Goal: Participate in discussion: Engage in conversation with other users on a specific topic

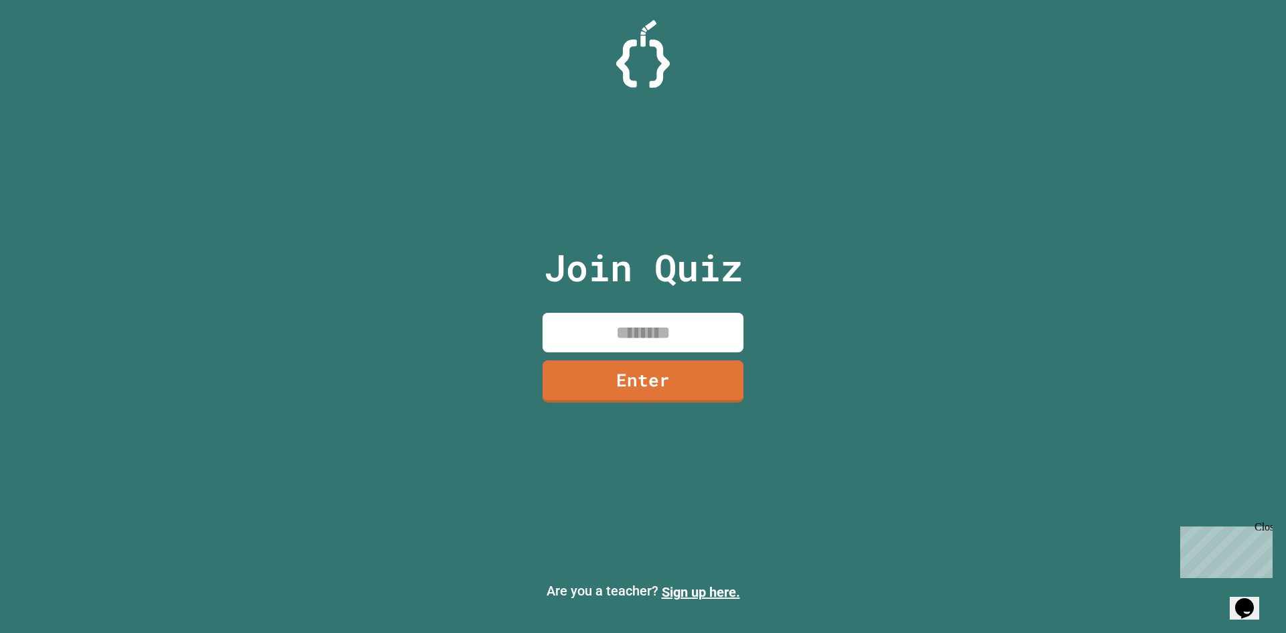
drag, startPoint x: 645, startPoint y: 348, endPoint x: 640, endPoint y: 332, distance: 16.7
click at [645, 347] on input at bounding box center [642, 333] width 201 height 40
type input "********"
click at [585, 390] on link "Enter" at bounding box center [643, 380] width 202 height 44
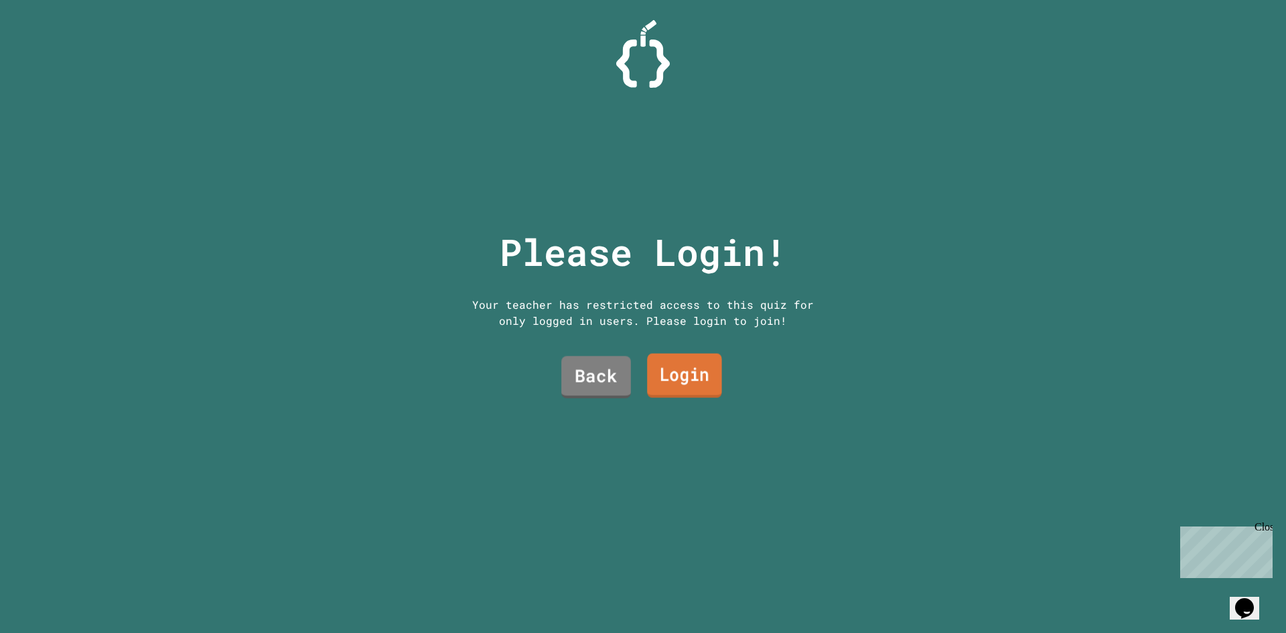
click at [661, 386] on link "Login" at bounding box center [684, 376] width 75 height 44
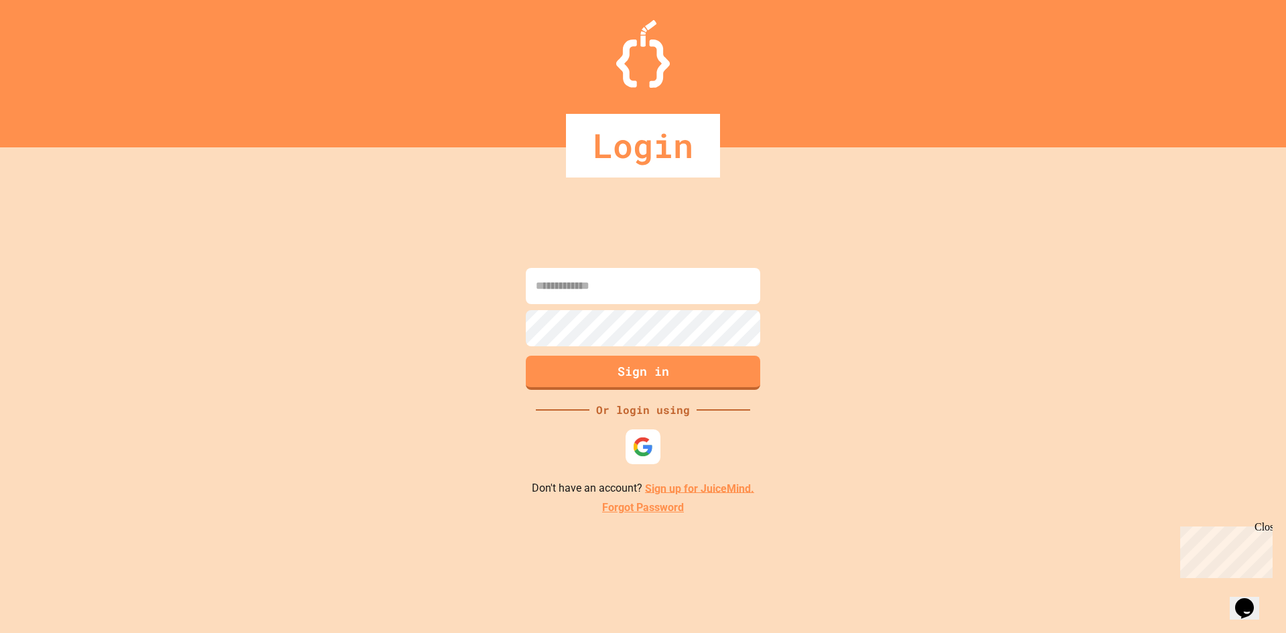
click at [659, 439] on div at bounding box center [643, 446] width 35 height 35
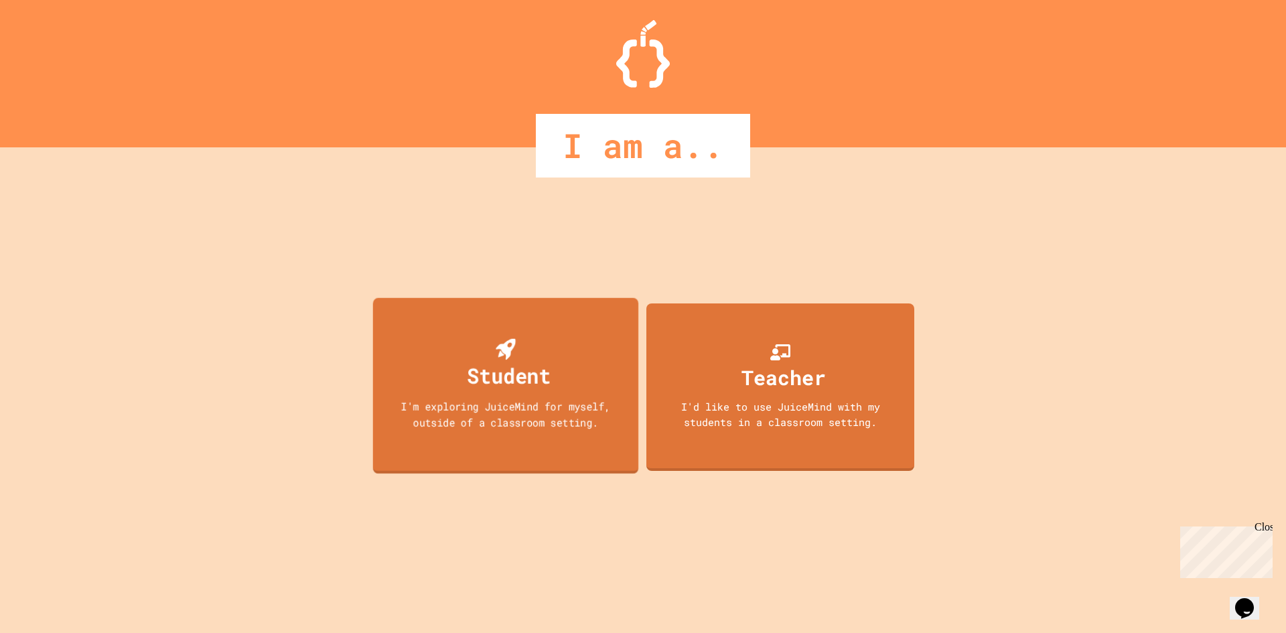
click at [604, 417] on div "I'm exploring JuiceMind for myself, outside of a classroom setting." at bounding box center [505, 413] width 239 height 31
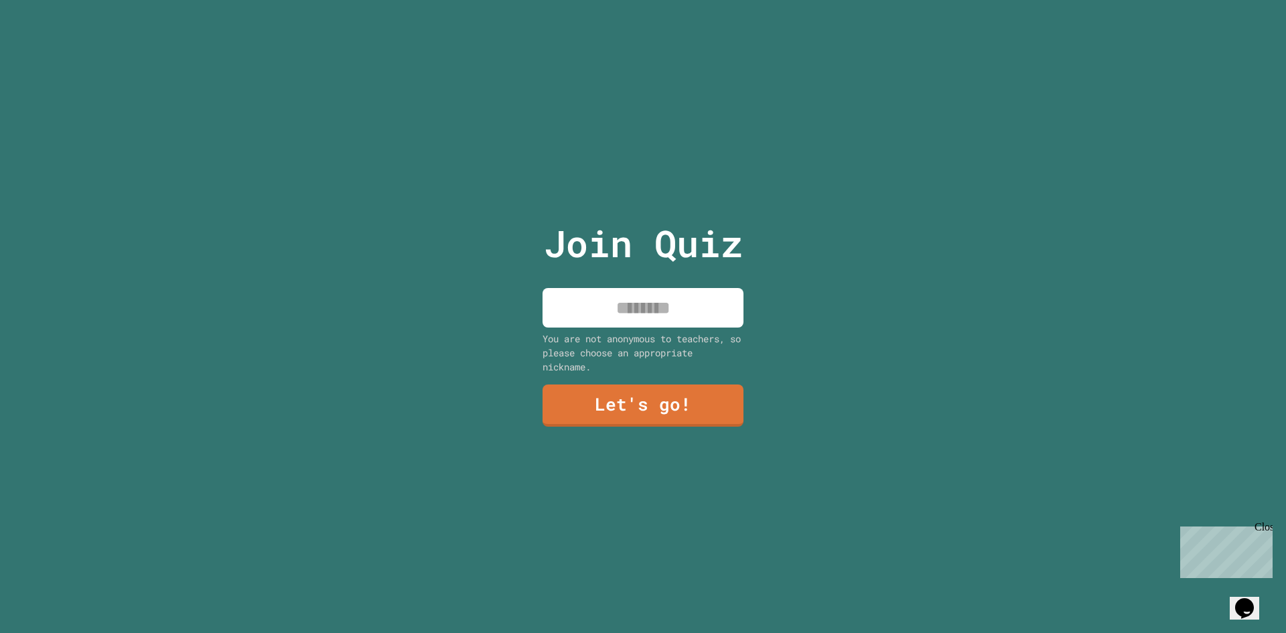
click at [627, 296] on input at bounding box center [642, 308] width 201 height 40
type input "***"
click at [678, 406] on link "Let's go!" at bounding box center [643, 404] width 184 height 44
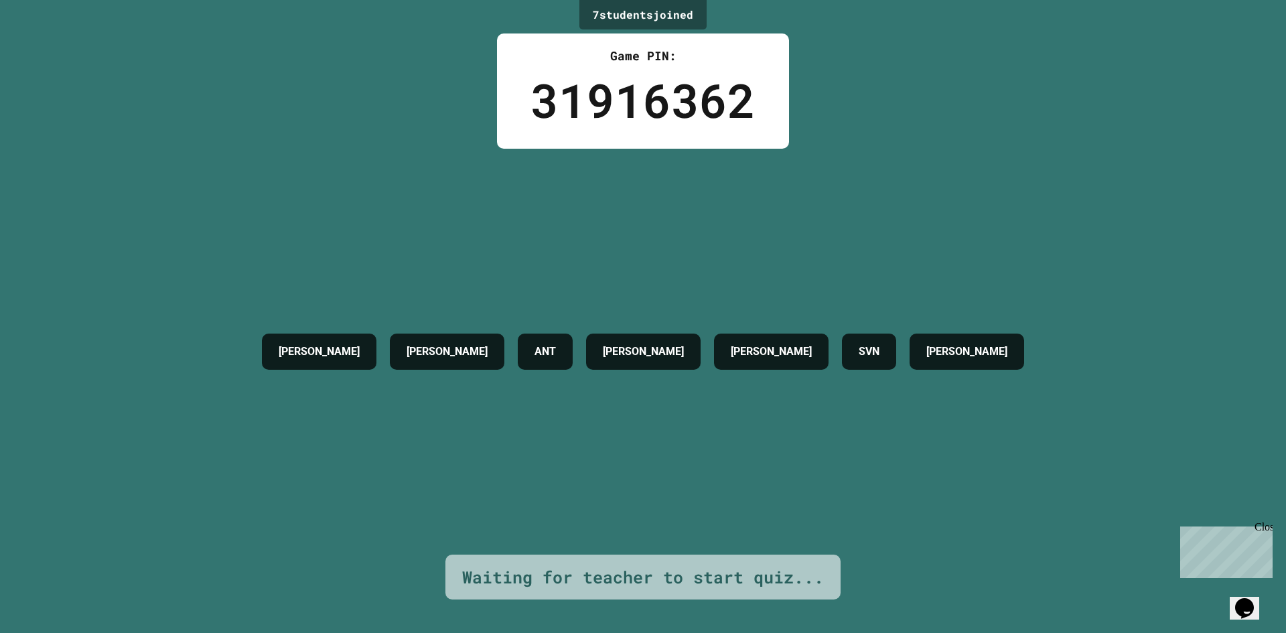
drag, startPoint x: 1013, startPoint y: 360, endPoint x: 859, endPoint y: 327, distance: 157.0
drag, startPoint x: 859, startPoint y: 327, endPoint x: 1021, endPoint y: 374, distance: 168.9
click at [995, 374] on div "[PERSON_NAME] ANT [PERSON_NAME] SVN [PERSON_NAME]" at bounding box center [643, 352] width 776 height 50
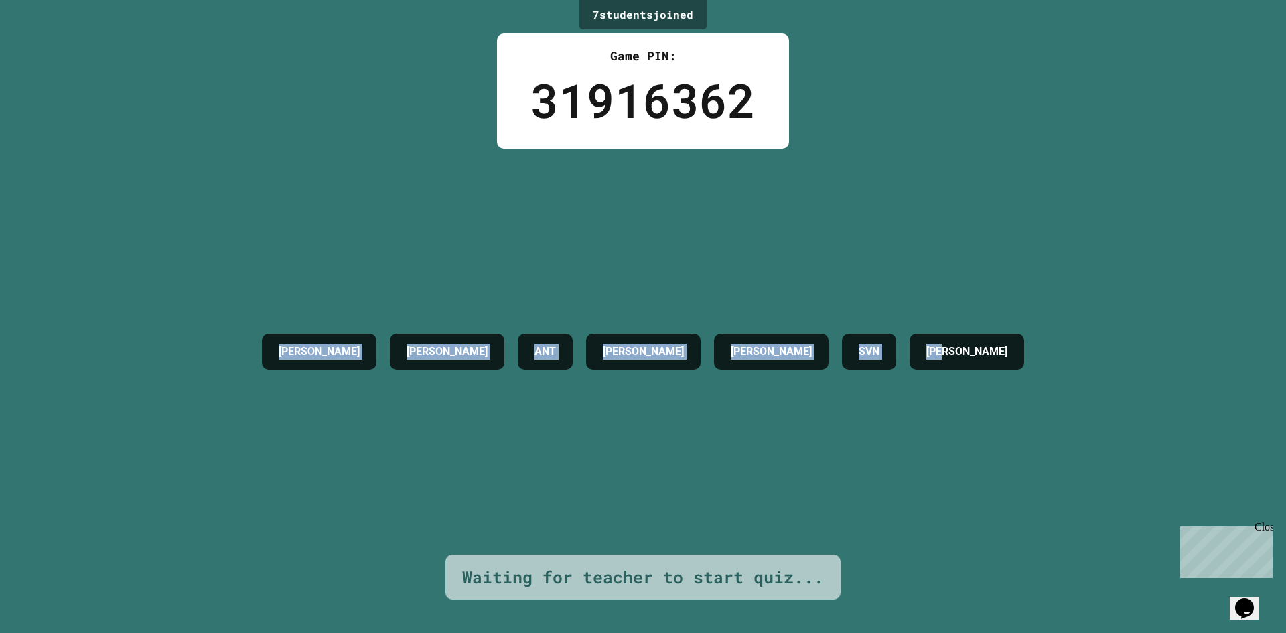
drag, startPoint x: 1080, startPoint y: 354, endPoint x: 177, endPoint y: 329, distance: 903.8
click at [177, 329] on div "7 student s joined Game PIN: 31916362 [PERSON_NAME] ANT [PERSON_NAME] SVN [PERS…" at bounding box center [643, 316] width 1286 height 633
click at [177, 325] on div "7 student s joined Game PIN: 31916362 [PERSON_NAME] ANT [PERSON_NAME] SVN [PERS…" at bounding box center [643, 316] width 1286 height 633
click at [259, 324] on div "7 student s joined Game PIN: 31916362 [PERSON_NAME] ANT [PERSON_NAME] SVN [PERS…" at bounding box center [643, 316] width 1286 height 633
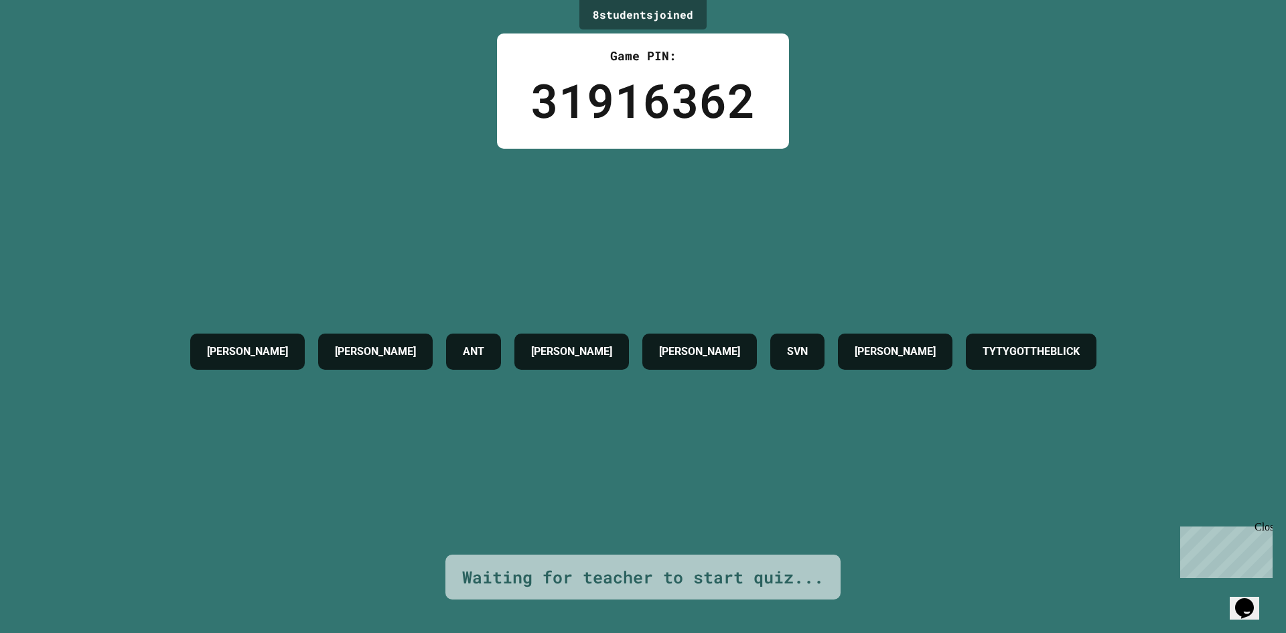
click at [1252, 597] on button "Opens Chat This icon Opens the chat window." at bounding box center [1244, 608] width 29 height 23
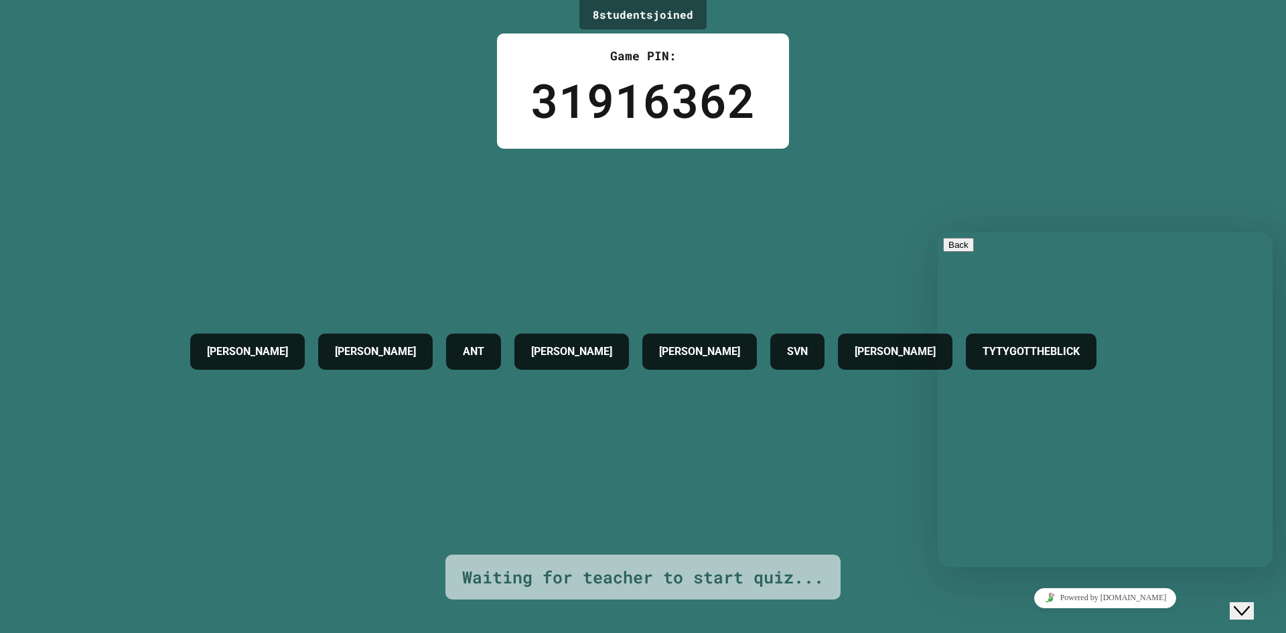
drag, startPoint x: 1260, startPoint y: 577, endPoint x: 28, endPoint y: 13, distance: 1354.9
click at [1260, 577] on div "8 student s joined Game PIN: 31916362 [PERSON_NAME] ANT [PERSON_NAME] SVN [PERS…" at bounding box center [643, 316] width 1286 height 633
click at [1250, 603] on div "Close Chat This icon closes the chat window." at bounding box center [1242, 611] width 16 height 16
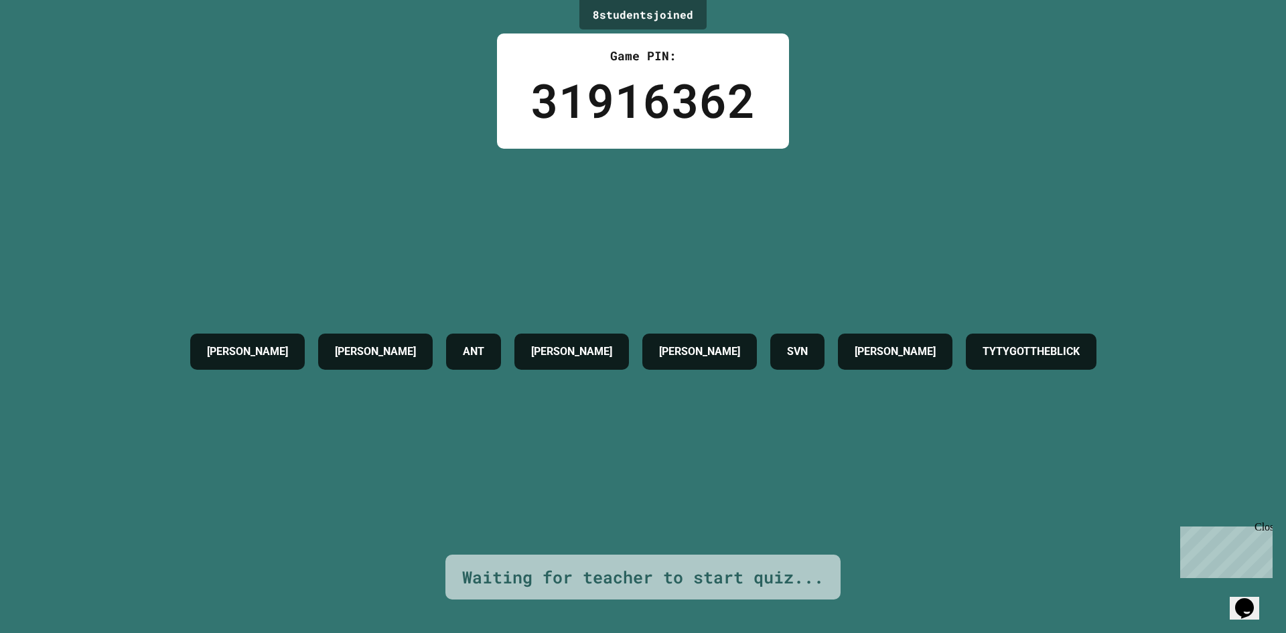
click at [1247, 598] on icon "Chat widget" at bounding box center [1244, 608] width 19 height 20
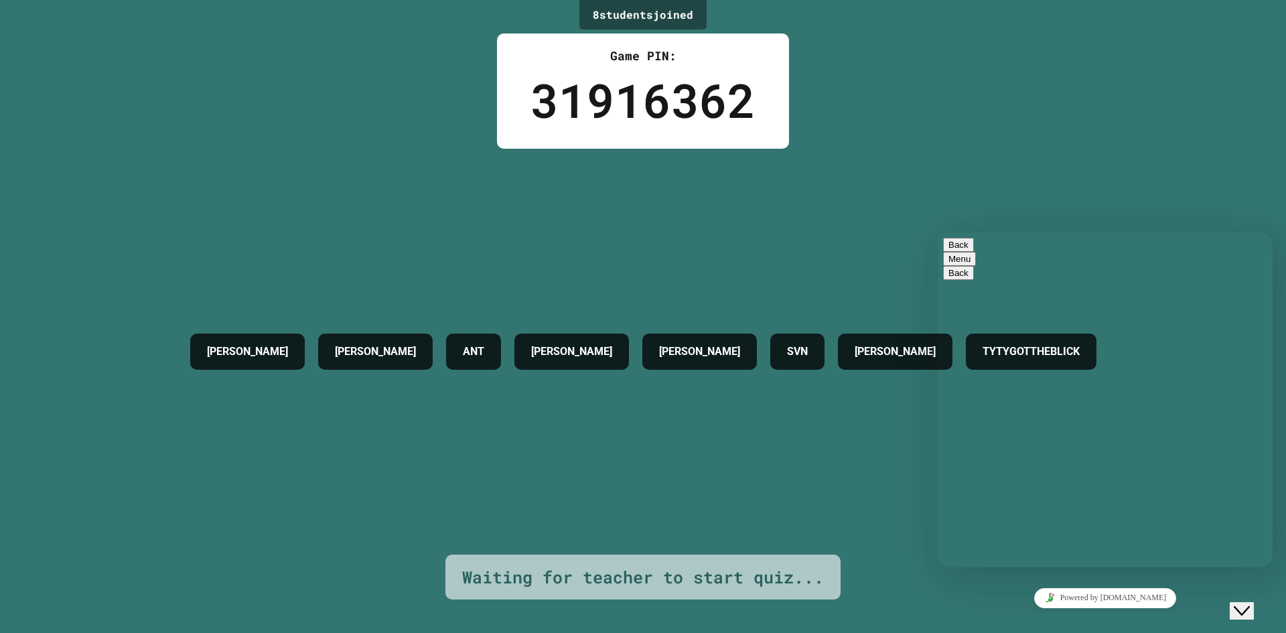
drag, startPoint x: 1064, startPoint y: 554, endPoint x: 1070, endPoint y: 530, distance: 24.9
click at [938, 232] on div "Rate this chat Upload File Insert emoji" at bounding box center [938, 232] width 0 height 0
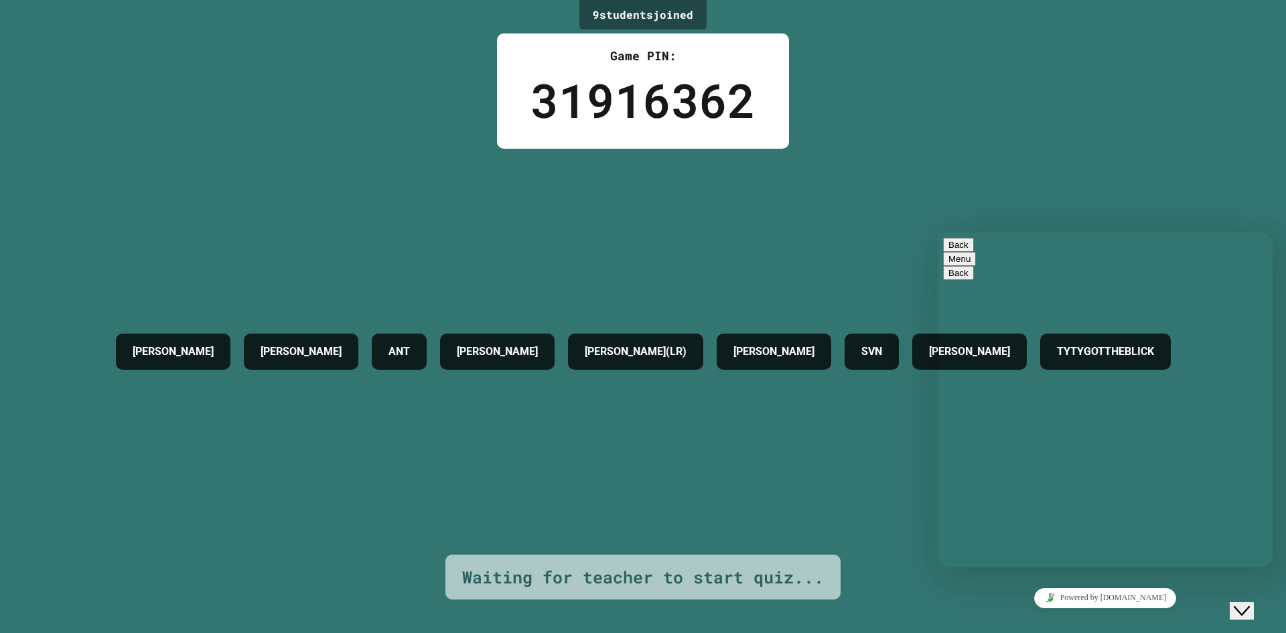
click at [955, 246] on div "Back Menu" at bounding box center [1105, 252] width 324 height 28
click at [955, 248] on button "Back" at bounding box center [958, 245] width 31 height 14
click at [1236, 603] on div "Close Chat This icon closes the chat window." at bounding box center [1242, 611] width 16 height 16
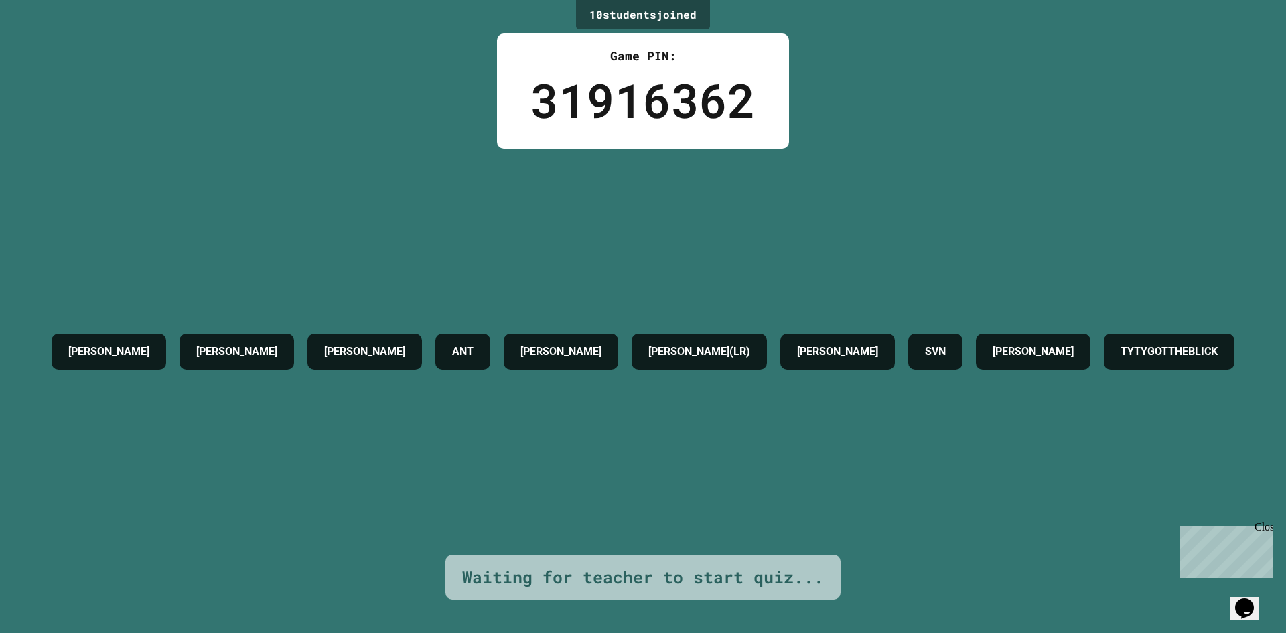
click at [598, 571] on div "Waiting for teacher to start quiz..." at bounding box center [643, 577] width 362 height 25
click at [1242, 606] on icon "Opens Chat This icon Opens the chat window." at bounding box center [1244, 607] width 21 height 21
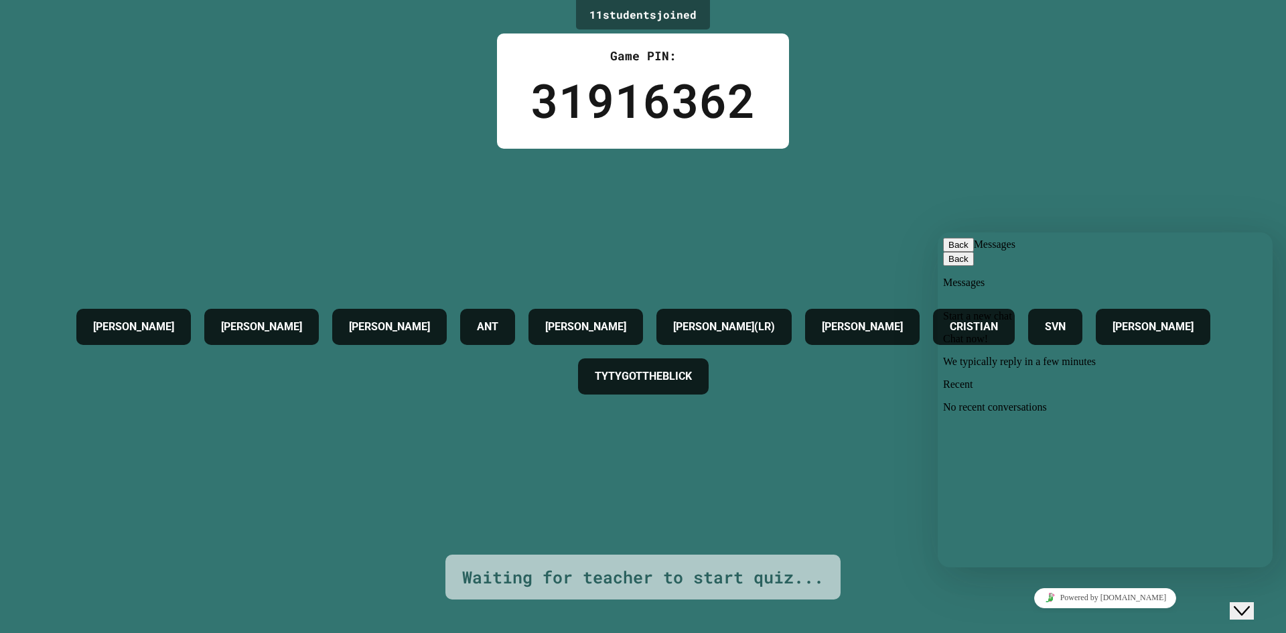
click at [1073, 362] on div "Chat now! We typically reply in a few minutes" at bounding box center [1105, 350] width 324 height 35
click at [968, 250] on span "primary" at bounding box center [968, 245] width 0 height 10
click at [958, 597] on div "Hi there Chat now! We typically reply in a few minutes" at bounding box center [1105, 642] width 324 height 91
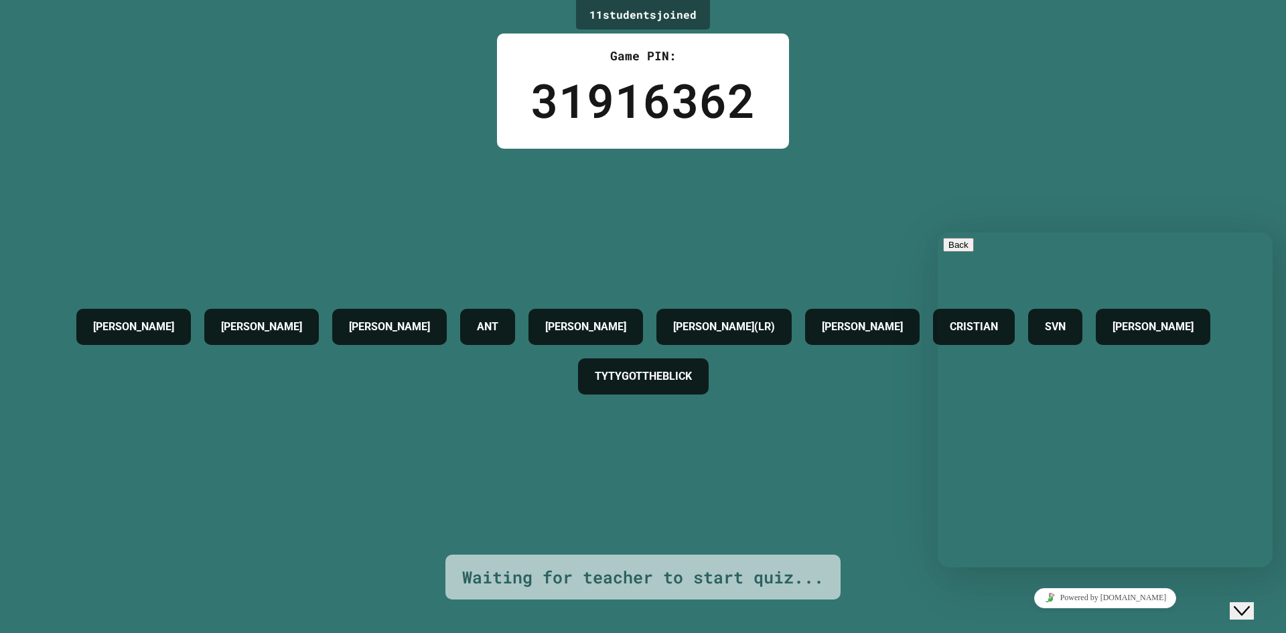
click at [1110, 597] on link "Powered by [DOMAIN_NAME]" at bounding box center [1105, 598] width 143 height 20
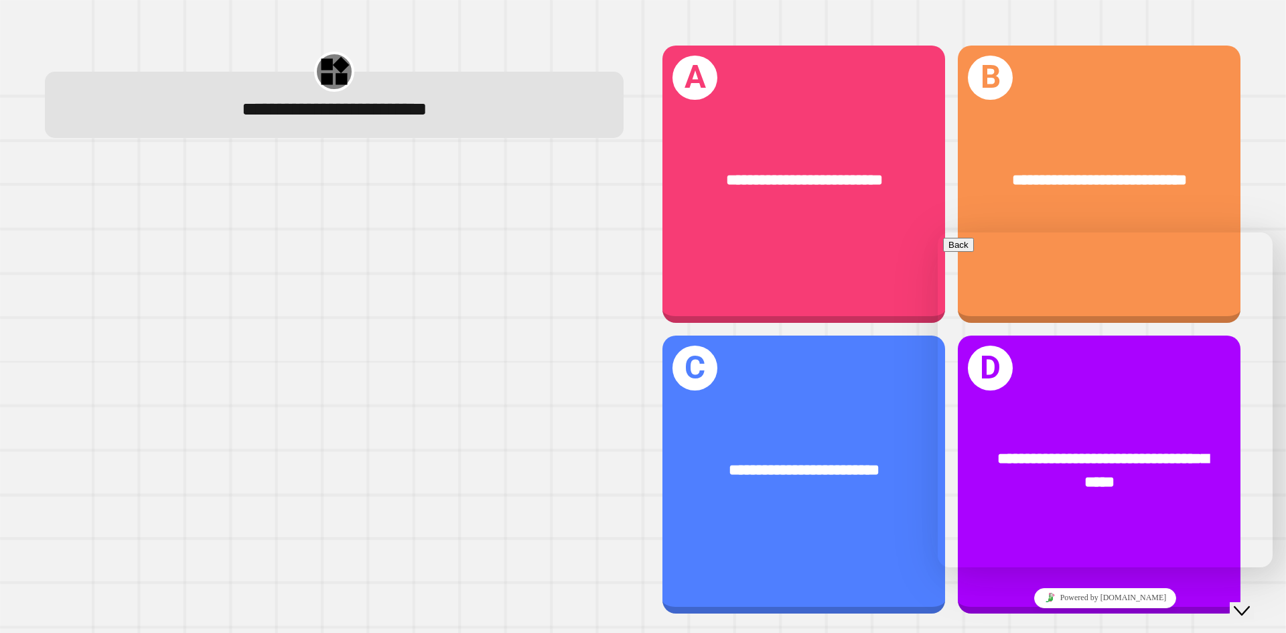
click at [1246, 603] on icon "Close Chat This icon closes the chat window." at bounding box center [1242, 611] width 16 height 16
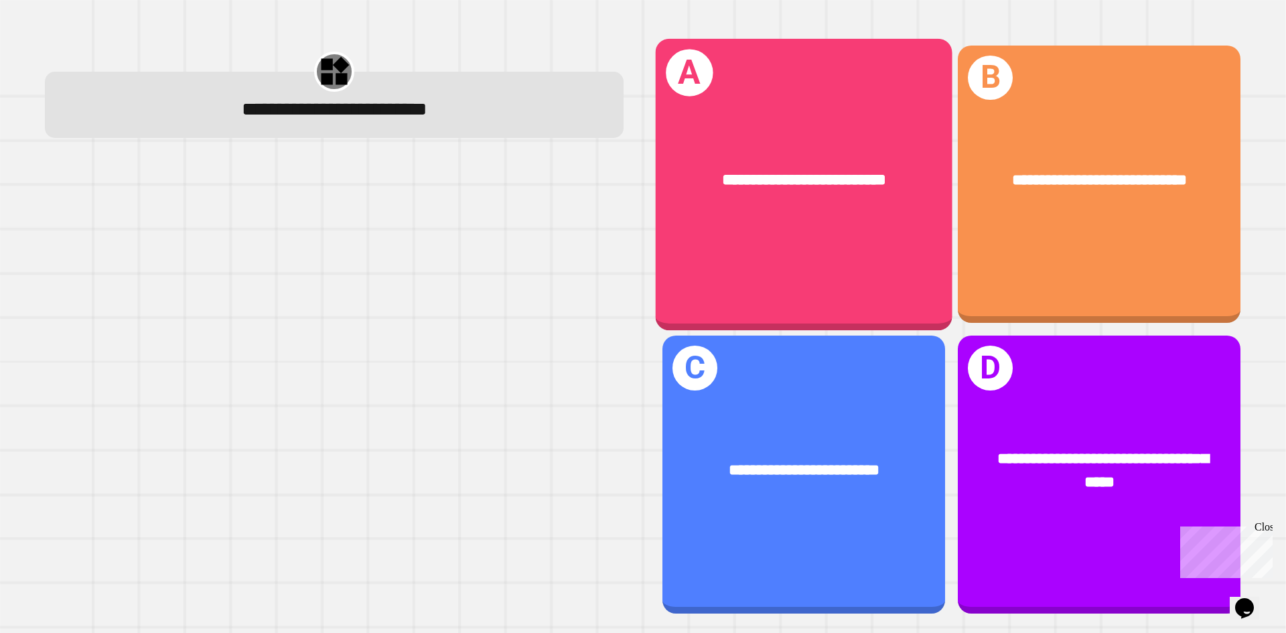
click at [847, 218] on div "**********" at bounding box center [804, 180] width 297 height 90
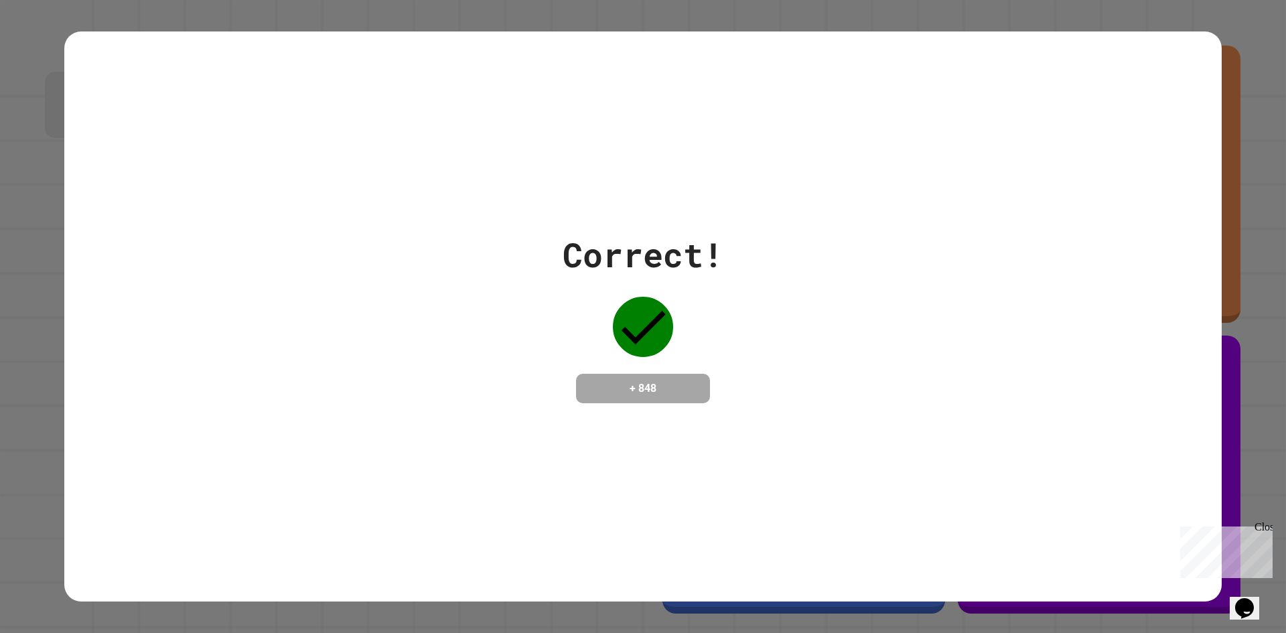
drag, startPoint x: 680, startPoint y: 315, endPoint x: 678, endPoint y: 299, distance: 16.2
click at [678, 300] on div "Correct! + 848" at bounding box center [643, 316] width 161 height 173
drag, startPoint x: 701, startPoint y: 363, endPoint x: 633, endPoint y: 326, distance: 77.0
click at [633, 326] on div "Correct! + 848" at bounding box center [643, 316] width 161 height 173
click at [638, 323] on icon at bounding box center [644, 327] width 44 height 33
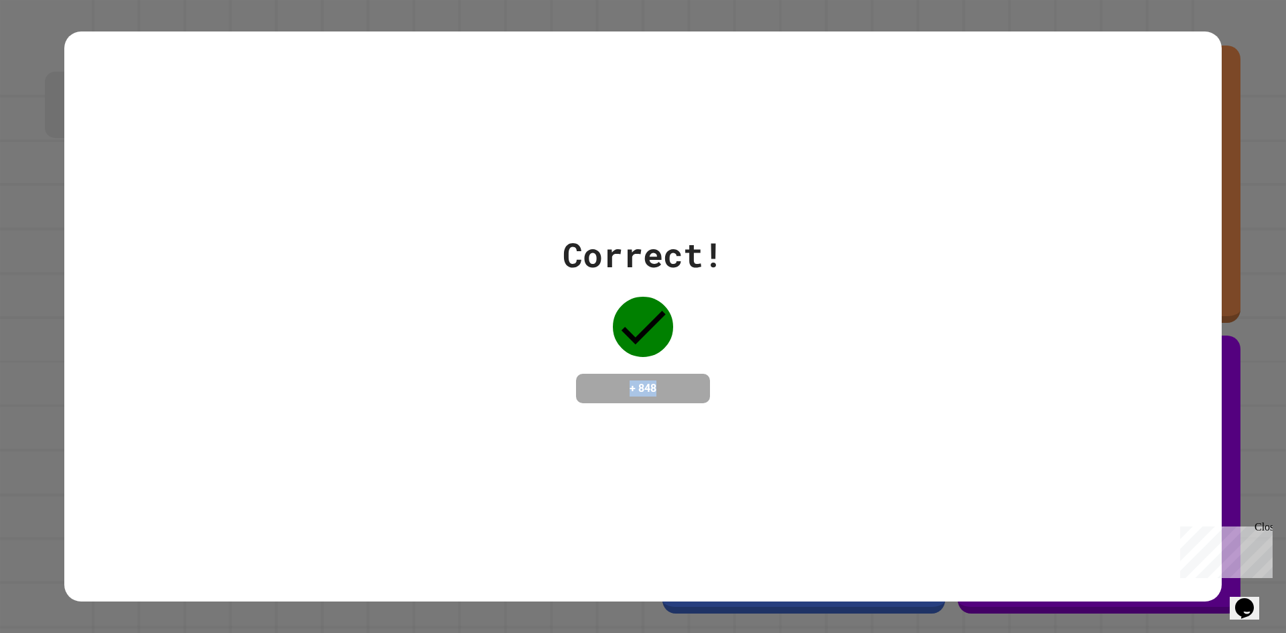
click at [905, 380] on div "Correct! + 848" at bounding box center [642, 316] width 1157 height 173
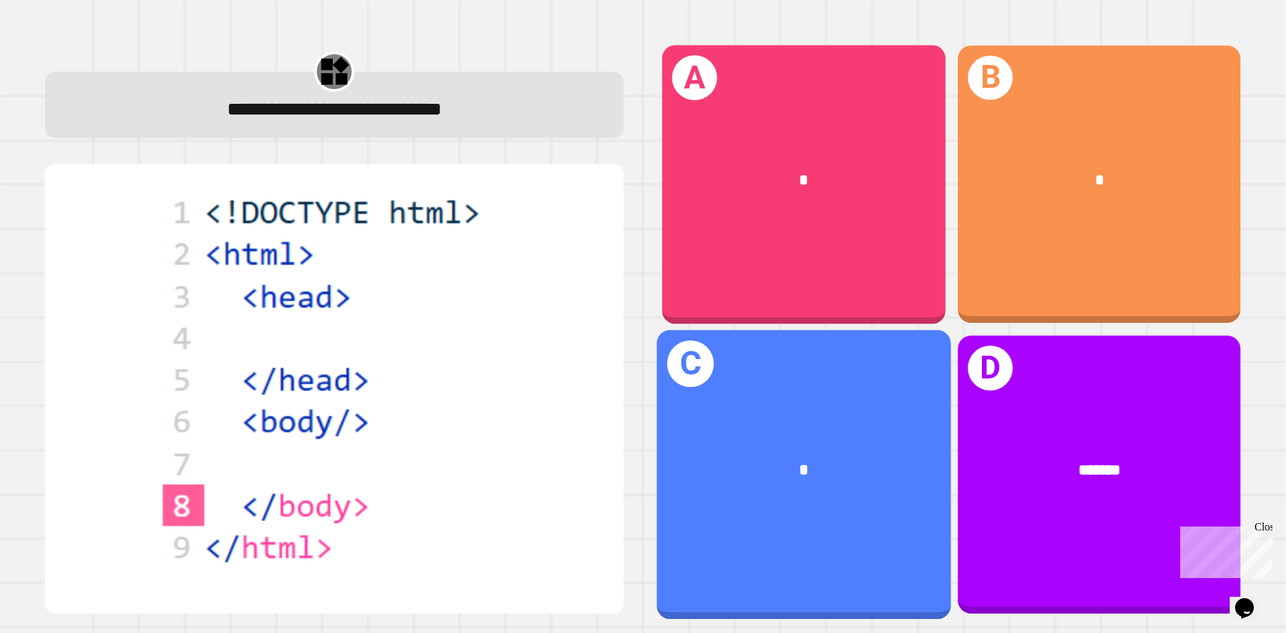
click at [806, 147] on div "*" at bounding box center [803, 181] width 283 height 86
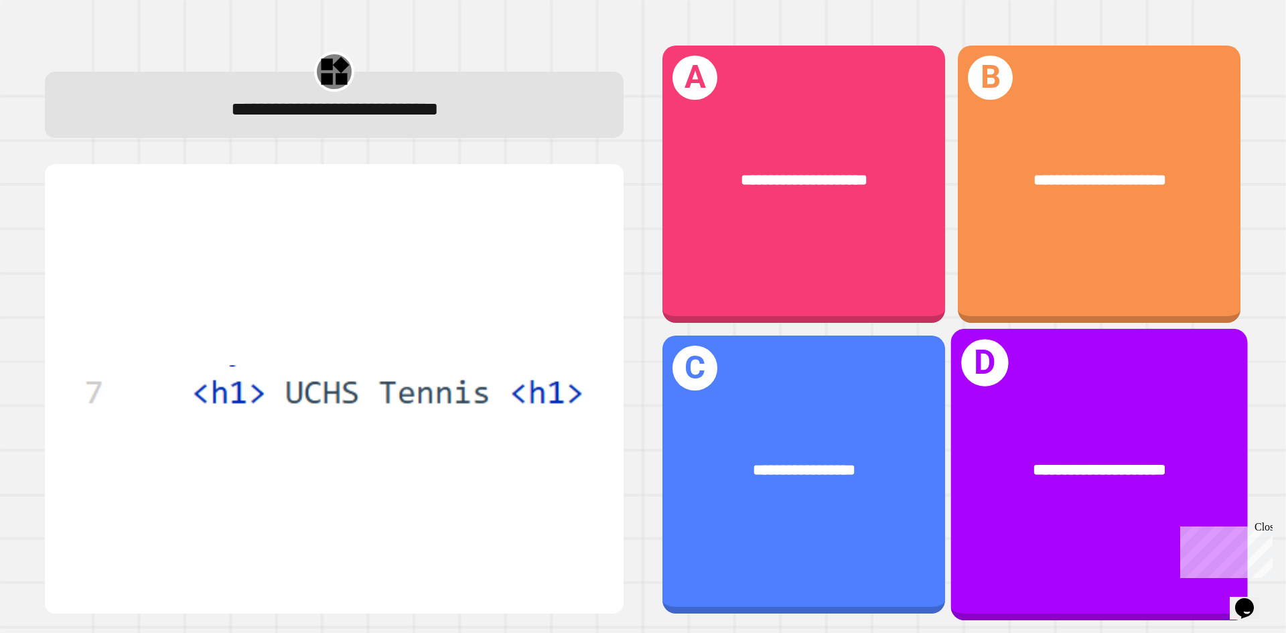
drag, startPoint x: 1069, startPoint y: 387, endPoint x: 1039, endPoint y: 391, distance: 30.4
click at [1039, 391] on div "**********" at bounding box center [1099, 474] width 297 height 291
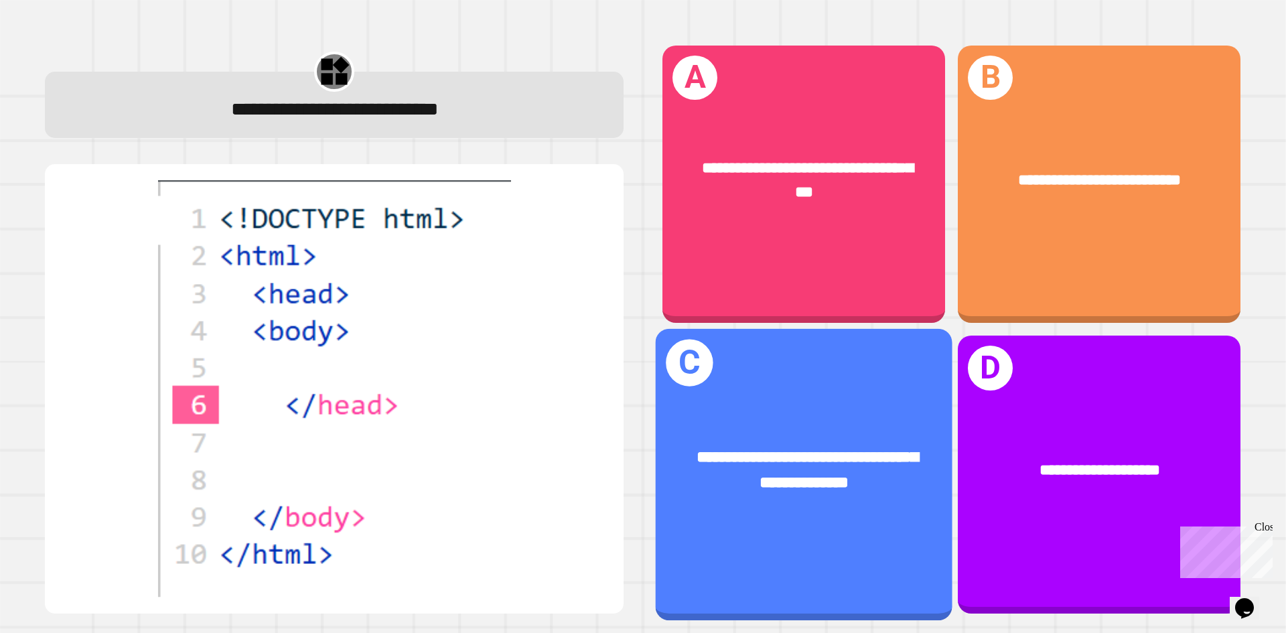
click at [730, 460] on span "**********" at bounding box center [808, 470] width 222 height 42
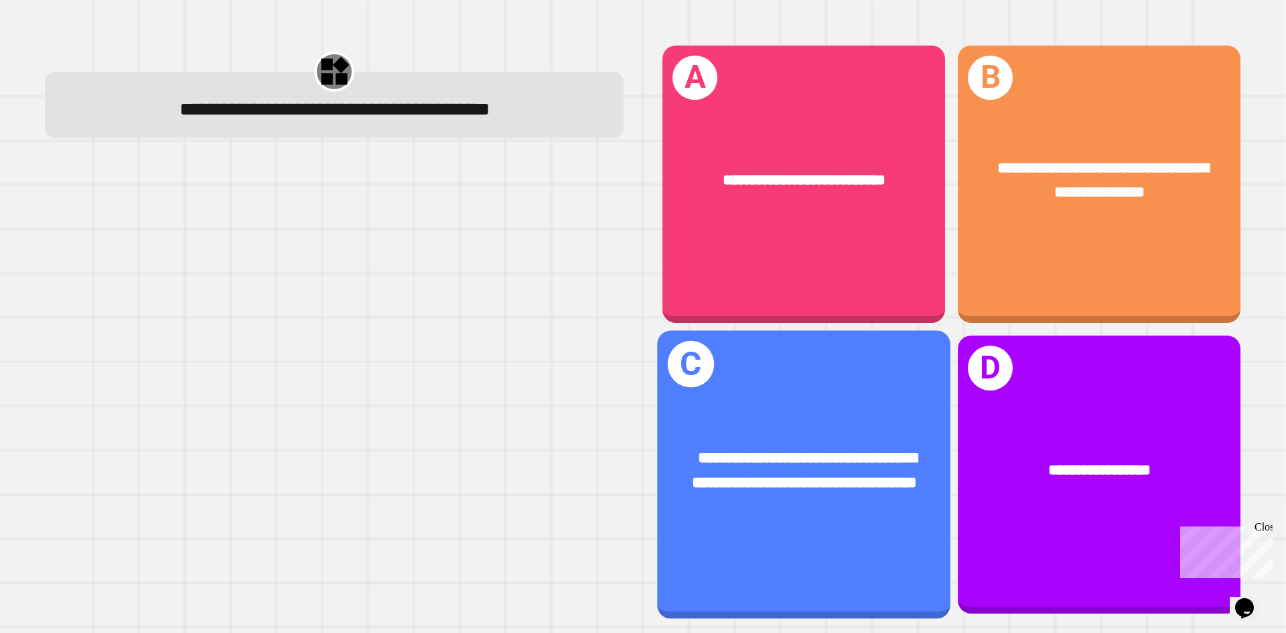
click at [773, 450] on span "**********" at bounding box center [804, 470] width 225 height 41
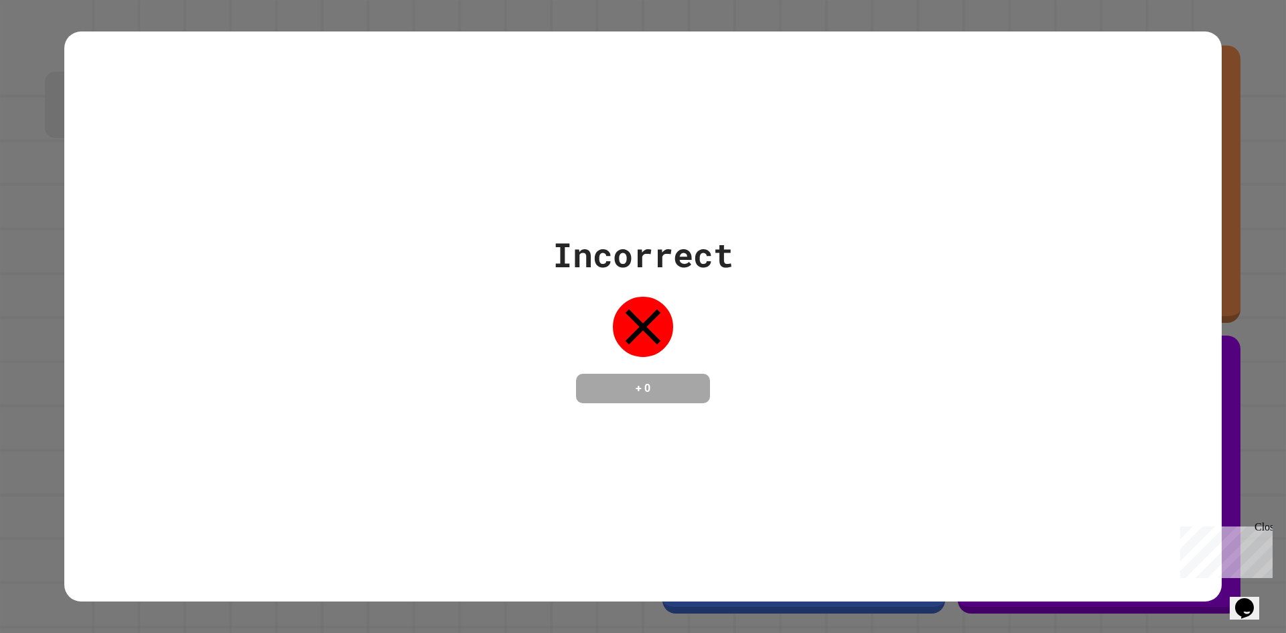
drag, startPoint x: 2, startPoint y: 455, endPoint x: 842, endPoint y: 26, distance: 942.9
click at [842, 26] on div "Incorrect + 0" at bounding box center [643, 316] width 1286 height 633
click at [1263, 525] on div "Close" at bounding box center [1262, 529] width 17 height 17
